Goal: Navigation & Orientation: Find specific page/section

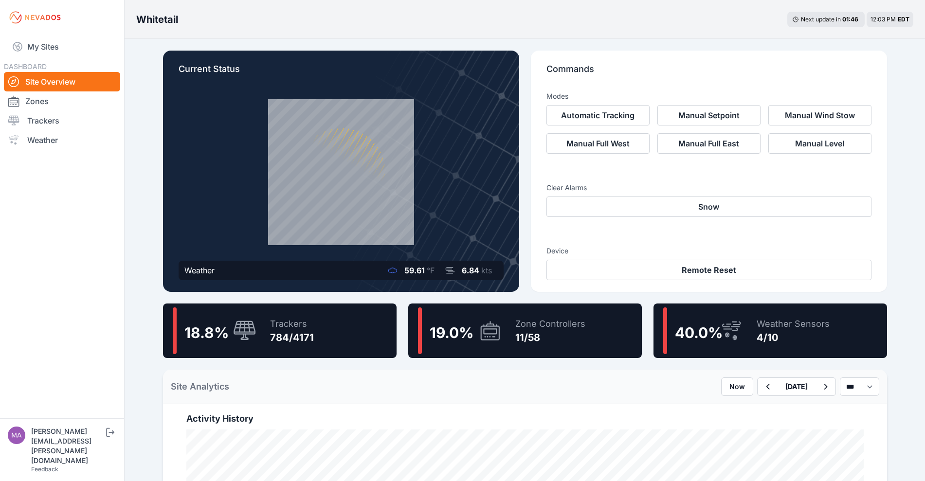
click at [300, 339] on div "784/4171" at bounding box center [292, 338] width 44 height 14
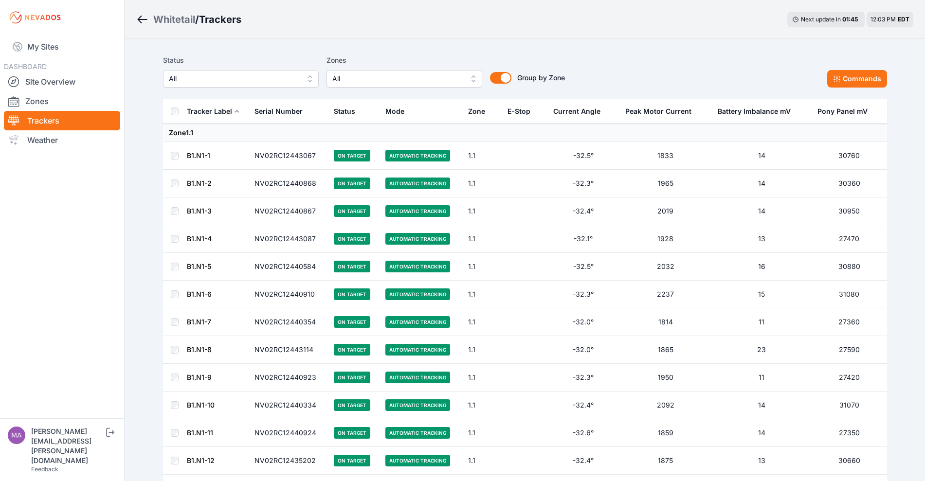
click at [163, 18] on div "Whitetail" at bounding box center [174, 20] width 42 height 14
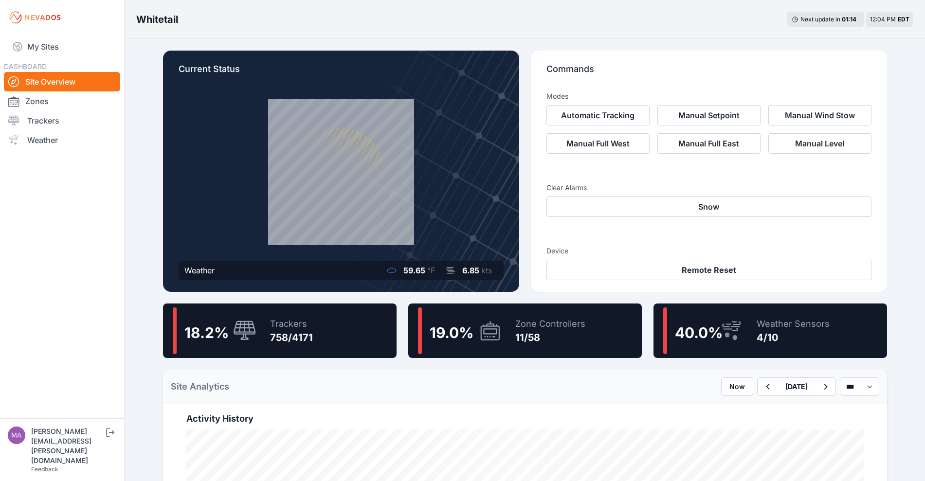
click at [558, 338] on div "11/58" at bounding box center [551, 338] width 70 height 14
